Goal: Information Seeking & Learning: Understand process/instructions

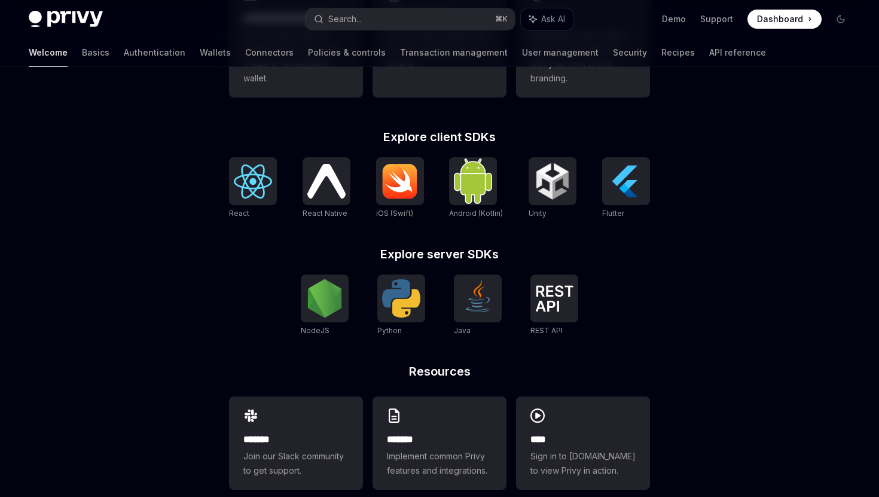
scroll to position [454, 0]
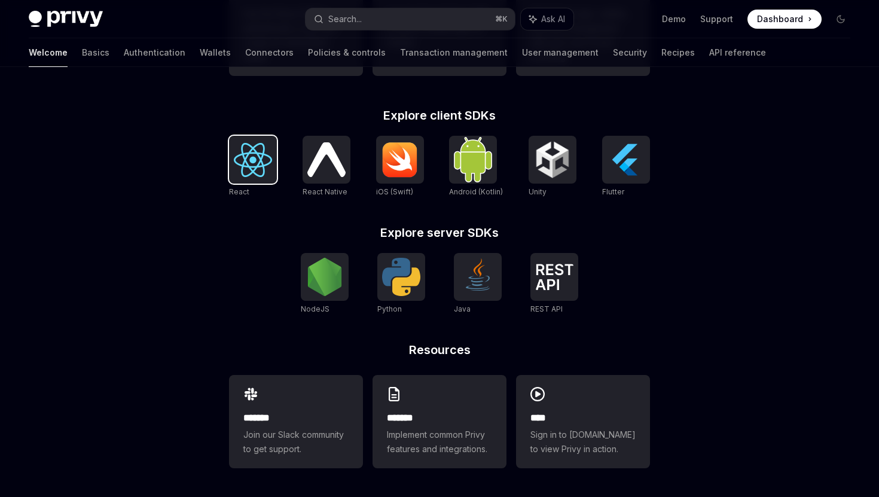
click at [264, 182] on div at bounding box center [253, 160] width 48 height 48
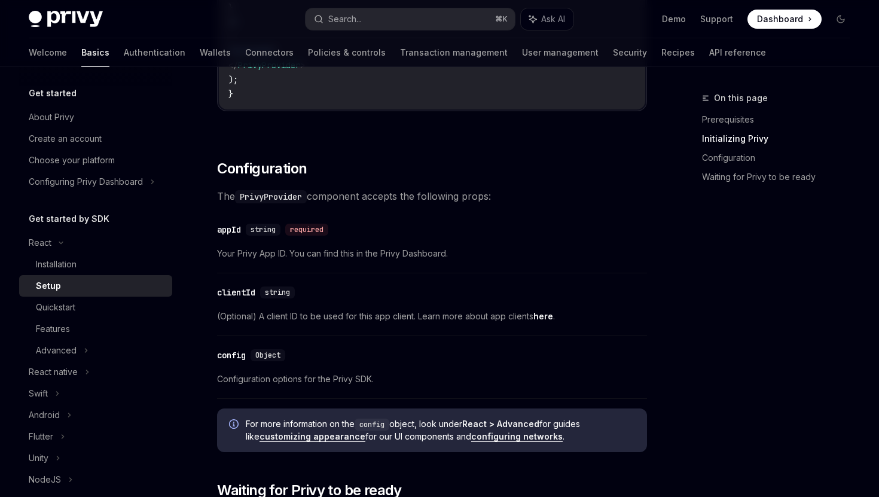
scroll to position [732, 0]
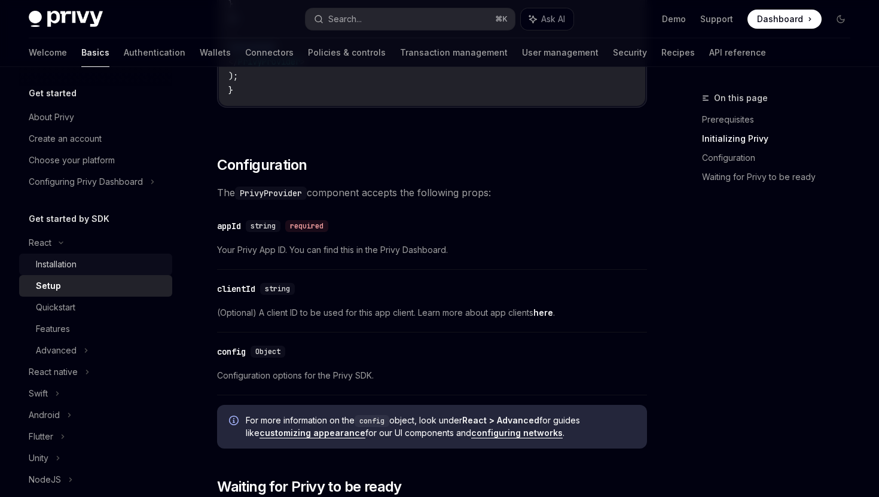
click at [94, 266] on div "Installation" at bounding box center [100, 264] width 129 height 14
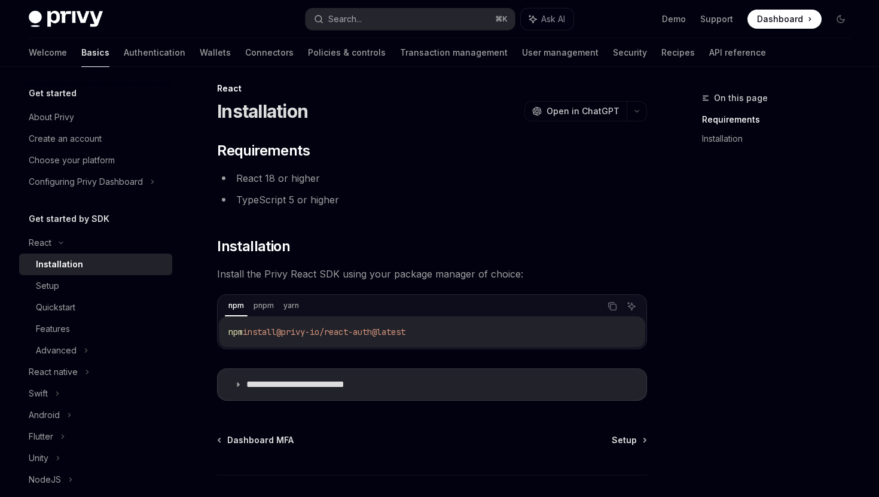
scroll to position [11, 0]
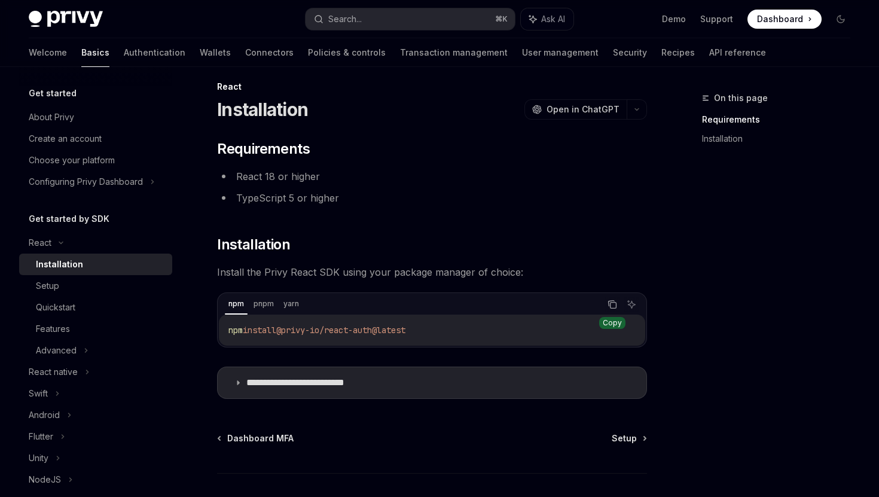
click at [612, 305] on icon "Copy the contents from the code block" at bounding box center [612, 304] width 10 height 10
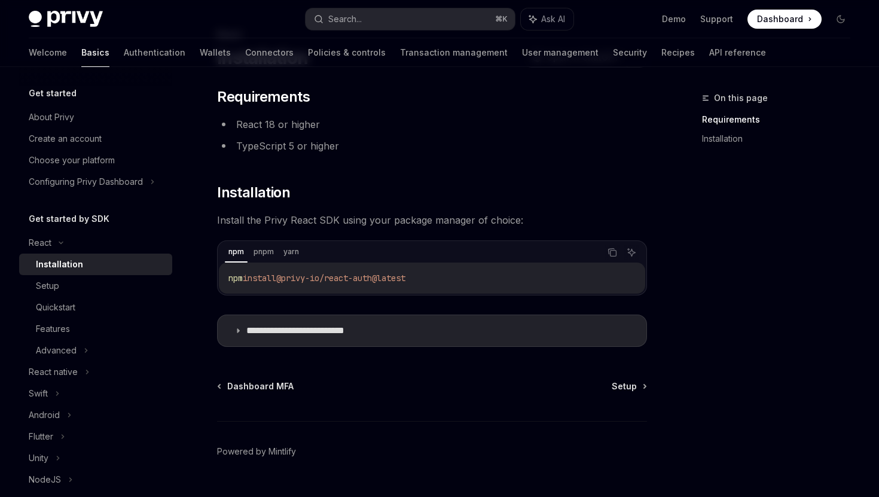
scroll to position [91, 0]
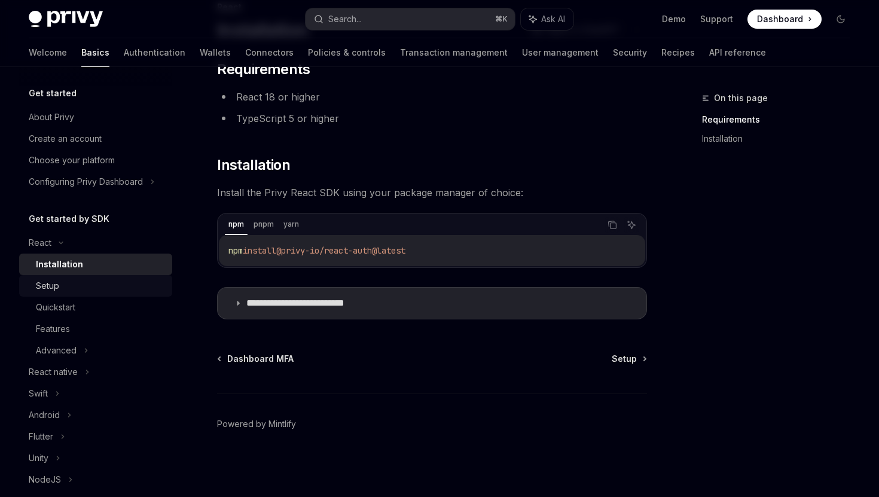
click at [132, 286] on div "Setup" at bounding box center [100, 286] width 129 height 14
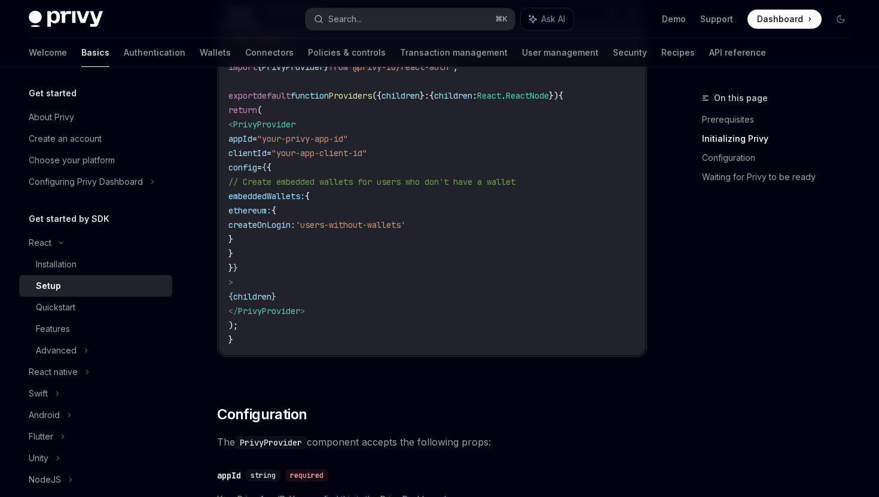
scroll to position [503, 0]
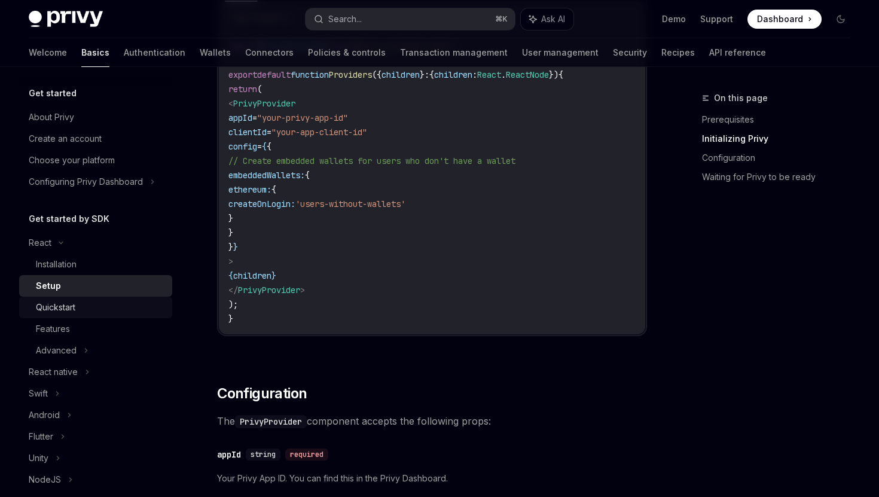
click at [135, 314] on div "Quickstart" at bounding box center [100, 307] width 129 height 14
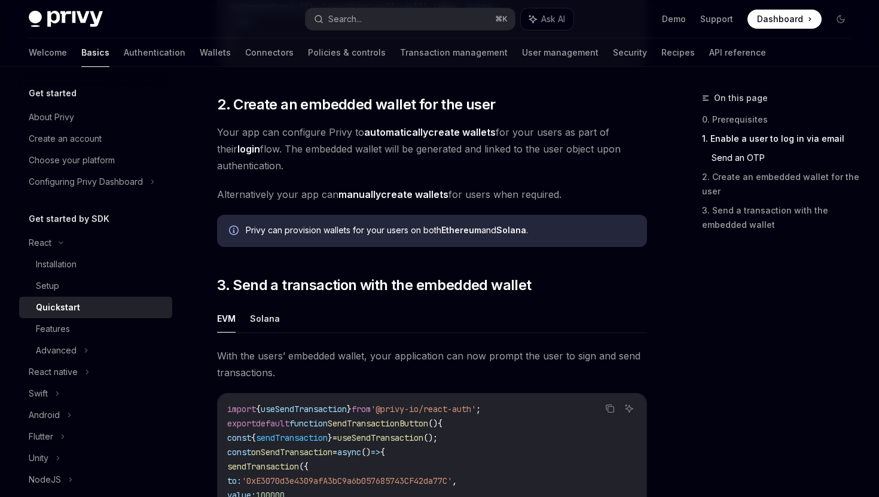
scroll to position [852, 0]
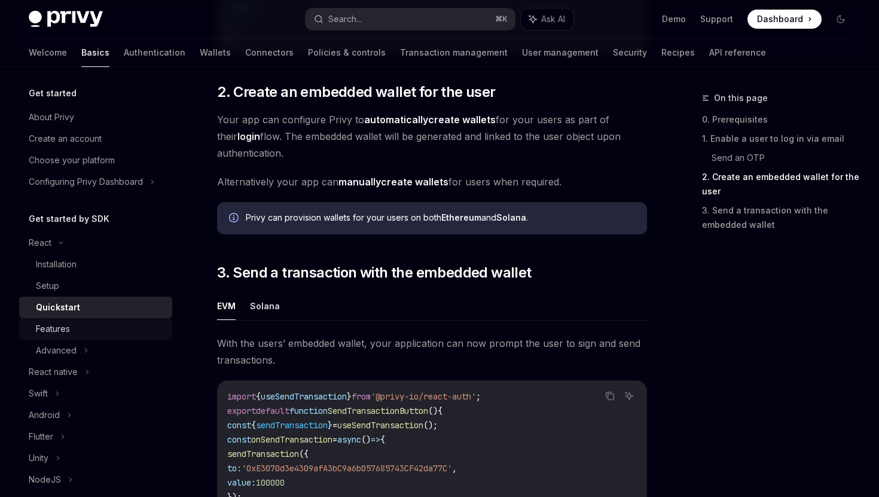
click at [65, 332] on div "Features" at bounding box center [53, 329] width 34 height 14
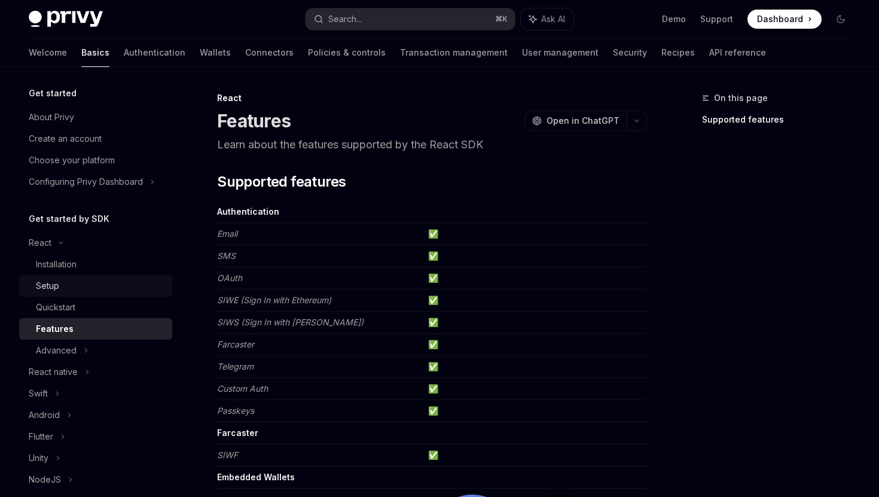
click at [82, 281] on div "Setup" at bounding box center [100, 286] width 129 height 14
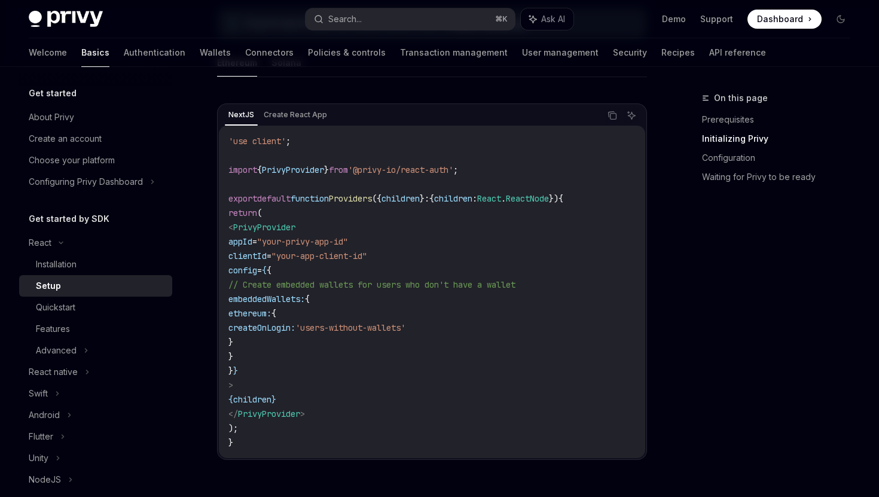
scroll to position [381, 0]
click at [609, 117] on icon "Copy the contents from the code block" at bounding box center [612, 114] width 10 height 10
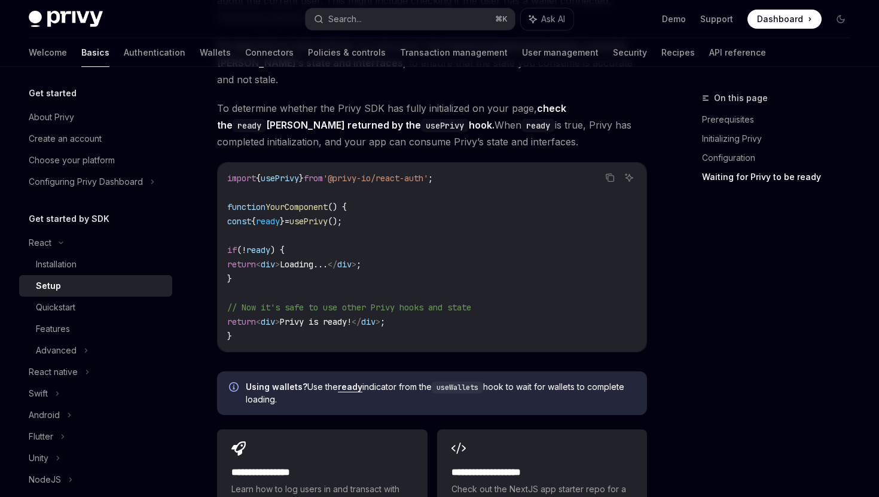
scroll to position [1280, 0]
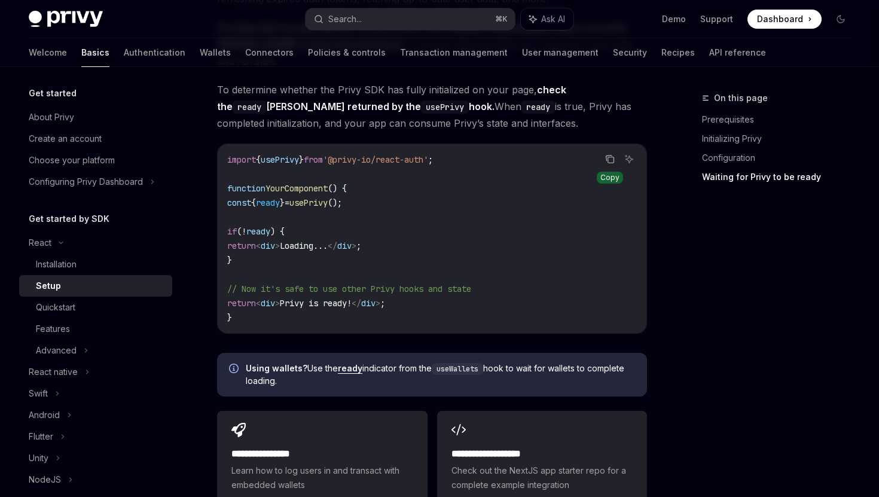
click at [610, 157] on icon "Copy the contents from the code block" at bounding box center [611, 160] width 6 height 6
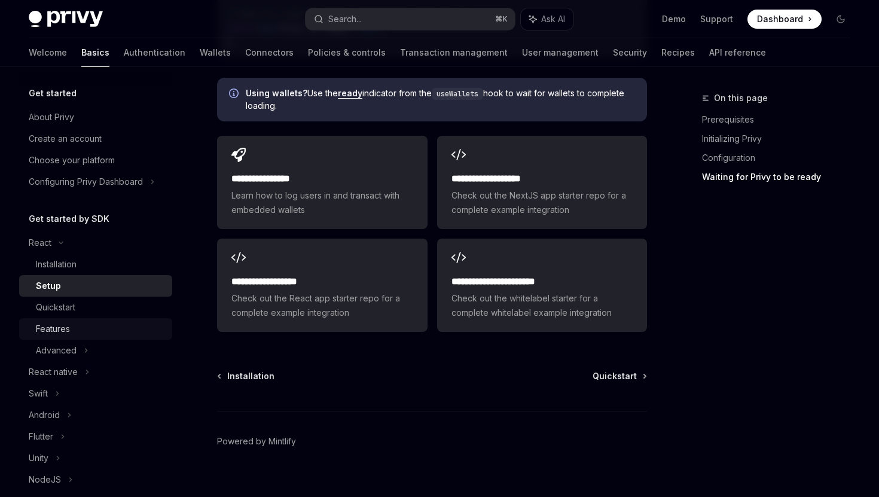
click at [145, 320] on link "Features" at bounding box center [95, 329] width 153 height 22
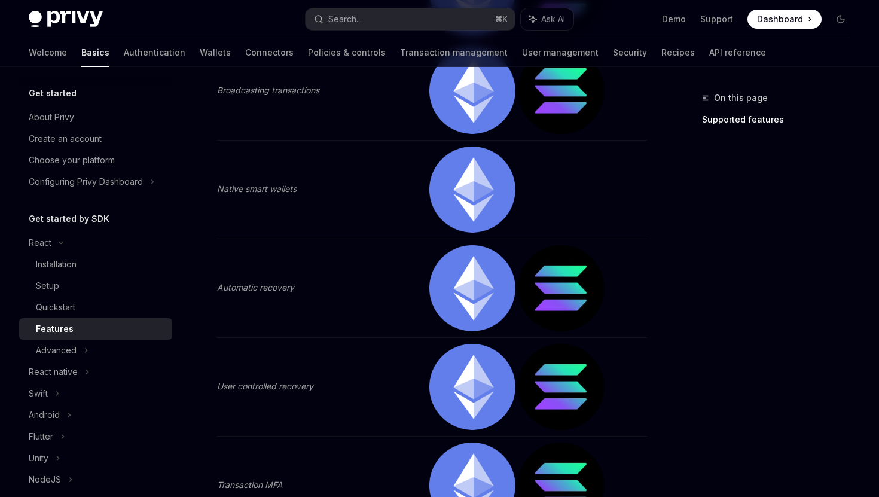
scroll to position [972, 0]
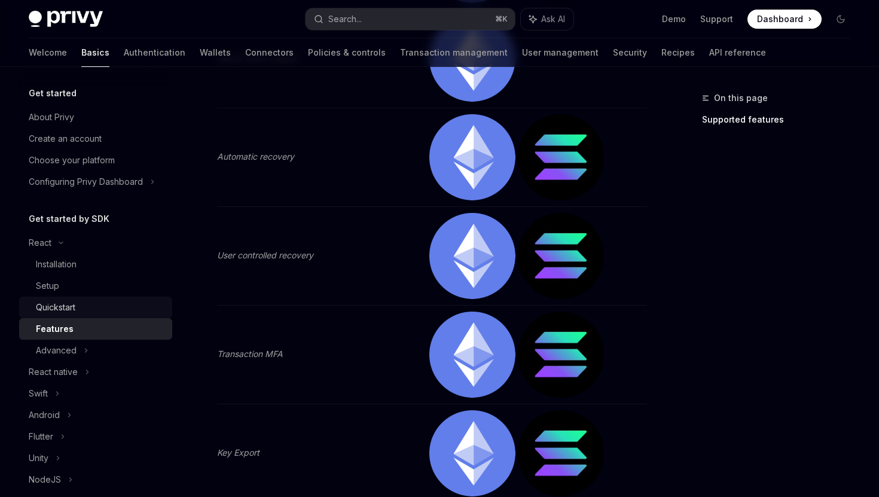
click at [121, 307] on div "Quickstart" at bounding box center [100, 307] width 129 height 14
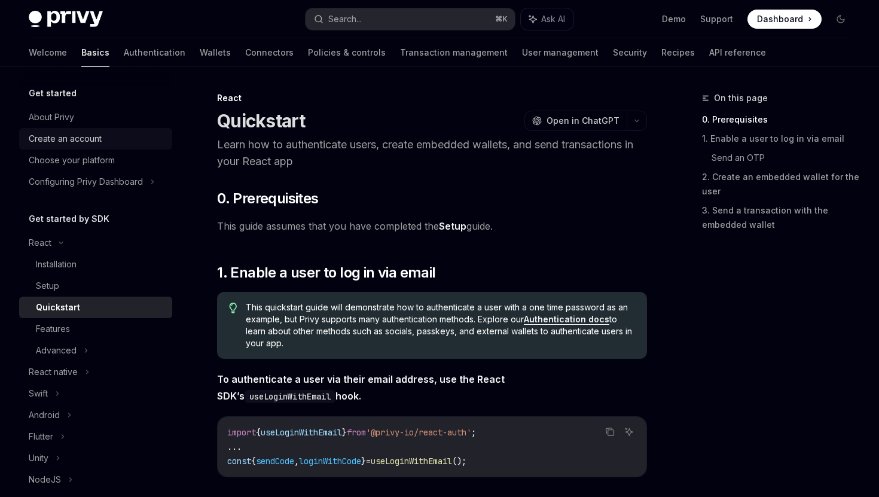
click at [111, 143] on div "Create an account" at bounding box center [97, 138] width 136 height 14
type textarea "*"
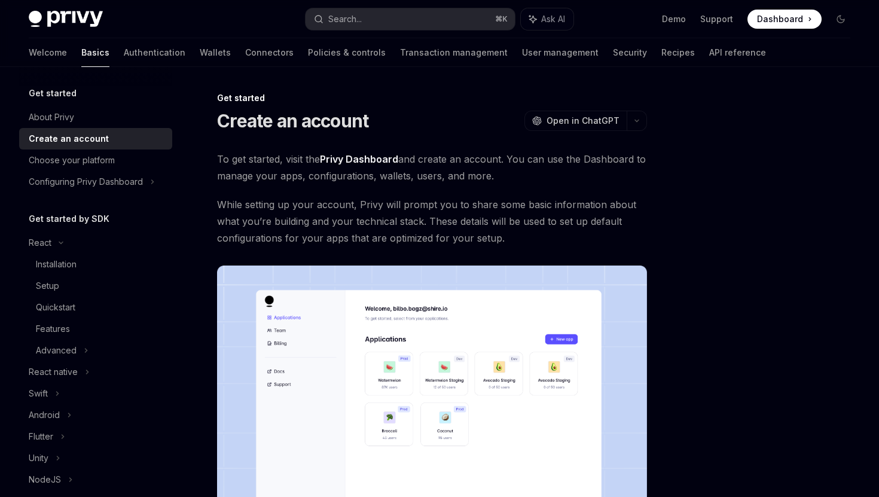
click at [373, 162] on link "Privy Dashboard" at bounding box center [359, 159] width 78 height 13
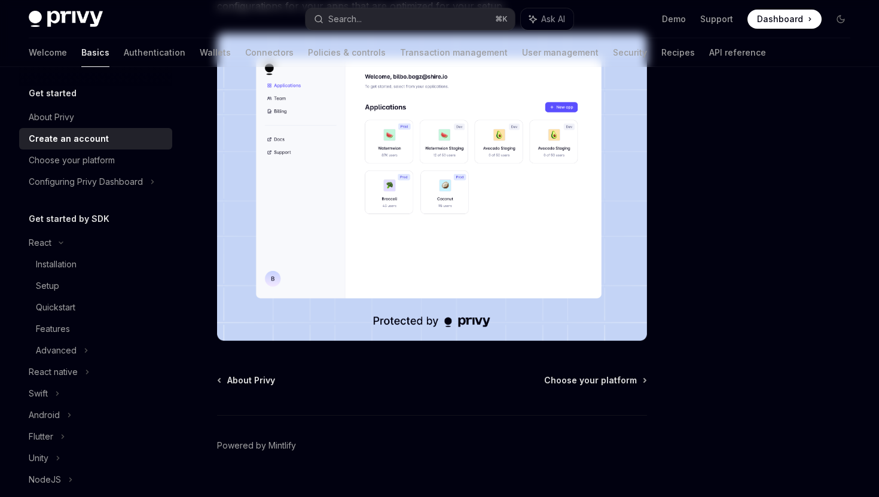
scroll to position [253, 0]
